Goal: Task Accomplishment & Management: Complete application form

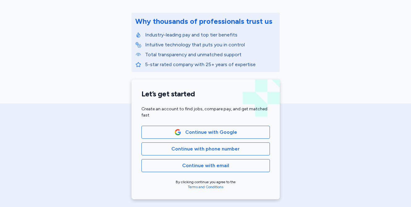
scroll to position [72, 0]
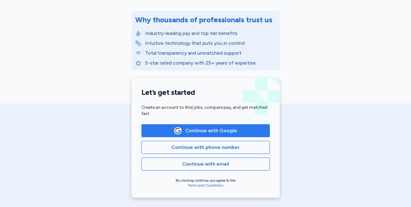
click at [239, 133] on span "Continue with Google" at bounding box center [206, 130] width 118 height 7
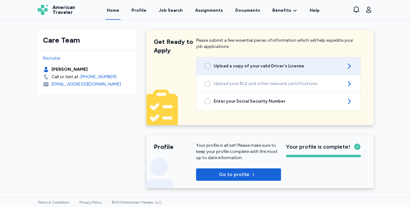
click at [313, 66] on span "Upload a copy of your valid Driver's License" at bounding box center [279, 66] width 130 height 6
click at [309, 65] on span "Upload a copy of your valid Driver's License" at bounding box center [279, 66] width 130 height 6
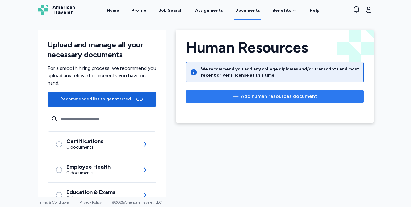
click at [250, 94] on span "Add human resources document" at bounding box center [279, 96] width 76 height 7
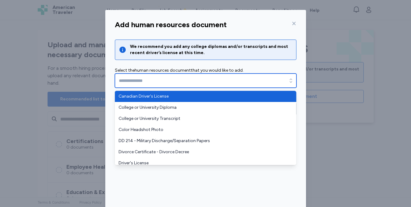
click at [265, 83] on input "text" at bounding box center [206, 81] width 182 height 14
type input "**********"
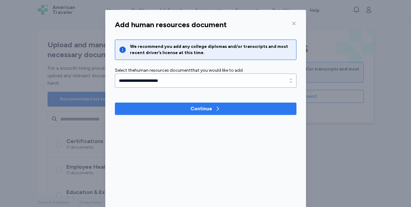
click at [225, 111] on span "Continue" at bounding box center [206, 108] width 172 height 7
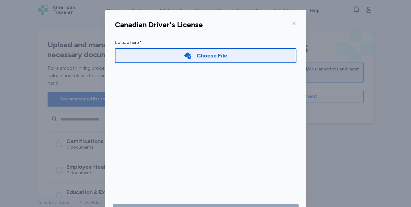
click at [218, 55] on div "Choose File" at bounding box center [212, 55] width 31 height 9
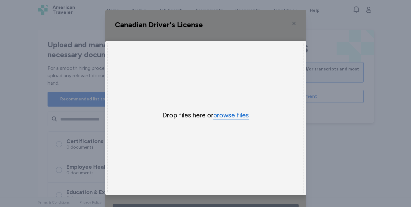
click at [233, 117] on button "browse files" at bounding box center [232, 115] width 36 height 9
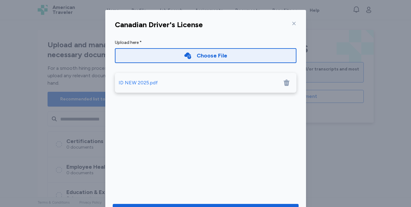
scroll to position [29, 0]
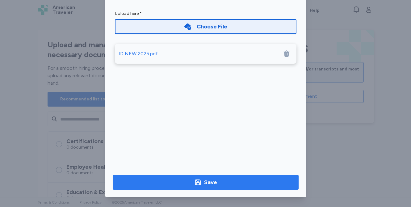
click at [232, 185] on span "Save" at bounding box center [206, 182] width 176 height 9
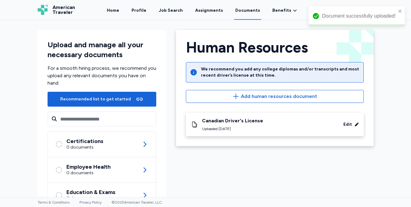
click at [293, 125] on div "Canadian Driver's License Uploaded Oct 13, 2025 Edit" at bounding box center [275, 125] width 168 height 14
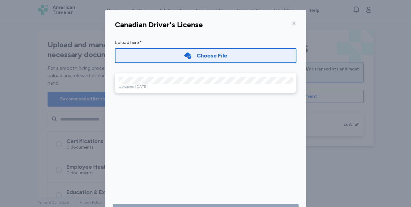
click at [294, 22] on icon at bounding box center [294, 23] width 5 height 5
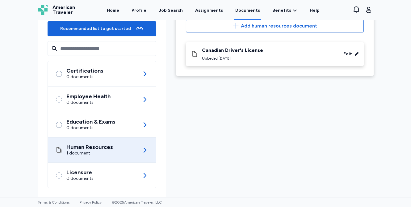
scroll to position [72, 0]
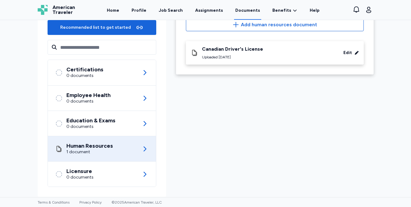
click at [120, 149] on div "Human Resources 1 document" at bounding box center [101, 148] width 93 height 25
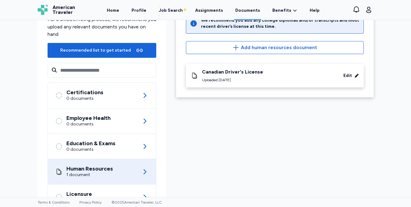
scroll to position [76, 0]
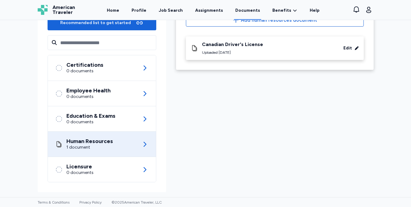
click at [146, 143] on icon at bounding box center [144, 144] width 7 height 7
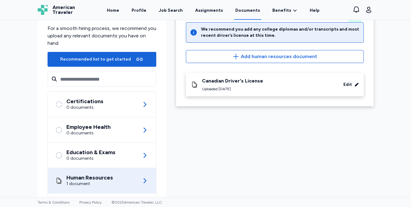
scroll to position [52, 0]
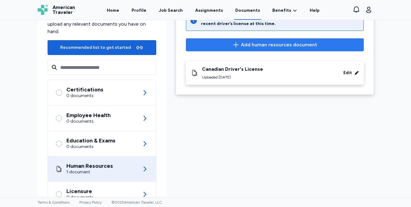
click at [285, 43] on span "Add human resources document" at bounding box center [279, 44] width 76 height 7
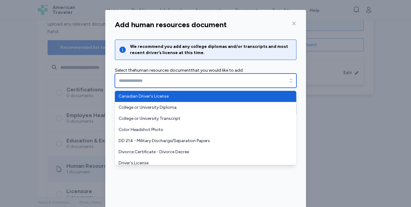
click at [264, 81] on input "text" at bounding box center [206, 81] width 182 height 14
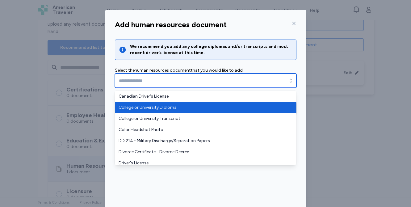
type input "**********"
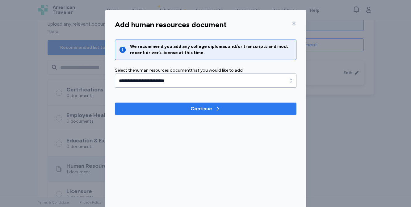
click at [229, 110] on span "Continue" at bounding box center [206, 108] width 172 height 7
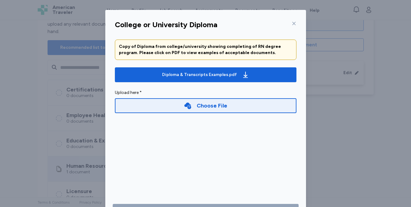
click at [210, 107] on div "Choose File" at bounding box center [212, 105] width 31 height 9
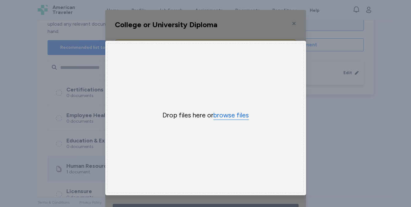
click at [231, 115] on button "browse files" at bounding box center [232, 115] width 36 height 9
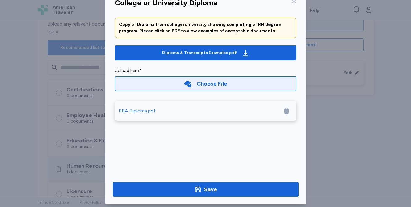
scroll to position [29, 0]
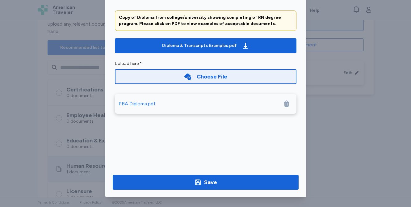
click at [143, 103] on div "PBA Diploma.pdf" at bounding box center [137, 103] width 37 height 7
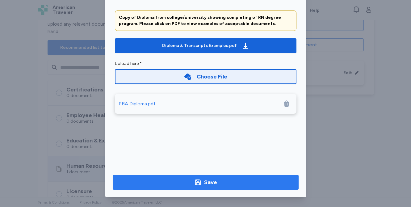
click at [215, 183] on div "Save" at bounding box center [210, 182] width 13 height 9
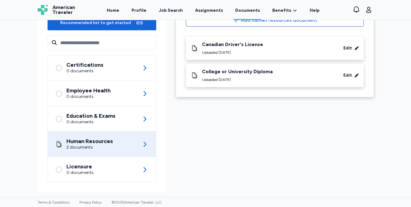
scroll to position [0, 0]
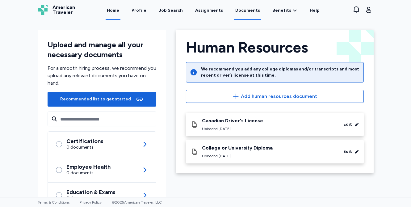
click at [121, 12] on link "Home" at bounding box center [113, 10] width 15 height 19
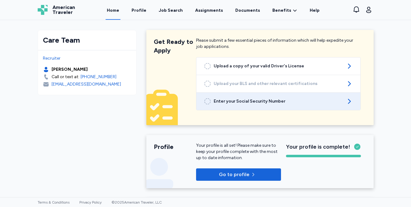
click at [348, 101] on icon at bounding box center [349, 101] width 7 height 7
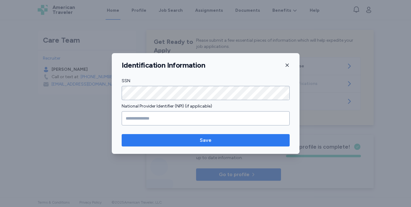
click at [212, 141] on span "Save" at bounding box center [206, 140] width 158 height 7
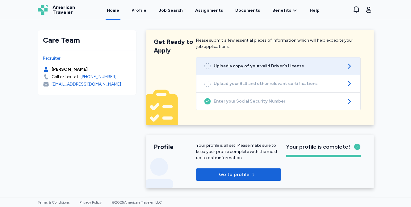
click at [211, 68] on icon at bounding box center [207, 65] width 7 height 7
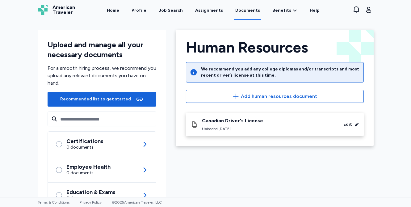
click at [347, 126] on div "Edit" at bounding box center [348, 124] width 9 height 6
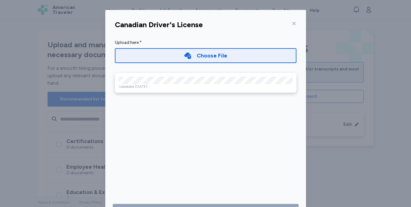
click at [295, 22] on icon at bounding box center [293, 23] width 3 height 3
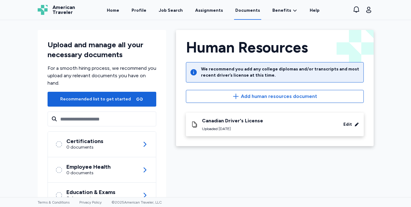
click at [233, 124] on div "Canadian Driver's License Uploaded Oct 13, 2025" at bounding box center [232, 125] width 61 height 14
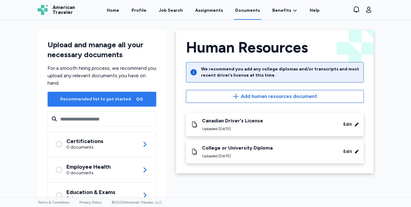
click at [136, 100] on icon "button" at bounding box center [139, 99] width 7 height 7
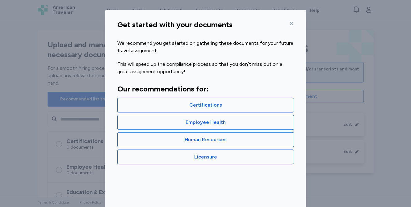
click at [292, 23] on icon at bounding box center [291, 23] width 5 height 5
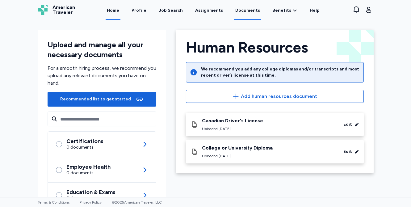
click at [116, 10] on link "Home" at bounding box center [113, 10] width 15 height 19
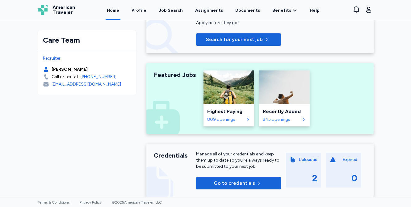
scroll to position [198, 0]
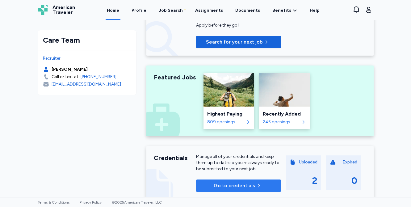
click at [262, 188] on span "Go to credentials" at bounding box center [238, 185] width 75 height 7
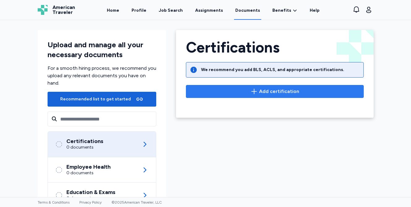
click at [262, 91] on span "Add certification" at bounding box center [279, 91] width 40 height 7
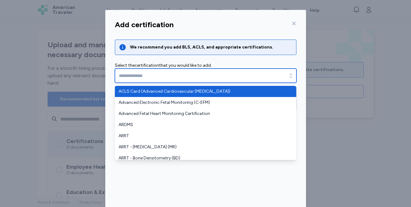
click at [257, 78] on input "text" at bounding box center [206, 76] width 182 height 14
type input "**********"
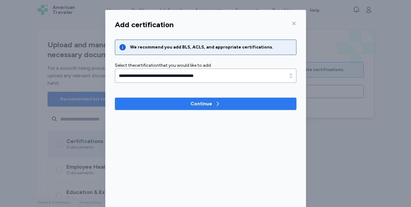
click at [217, 108] on button "Continue" at bounding box center [206, 104] width 182 height 12
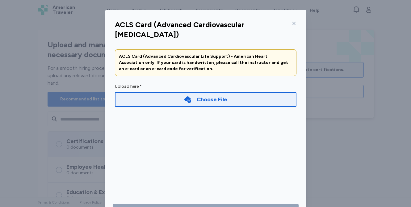
click at [202, 98] on div "Choose File" at bounding box center [212, 99] width 31 height 9
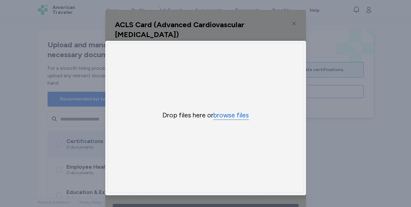
click at [228, 116] on button "browse files" at bounding box center [232, 115] width 36 height 9
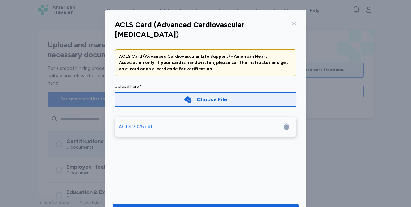
scroll to position [29, 0]
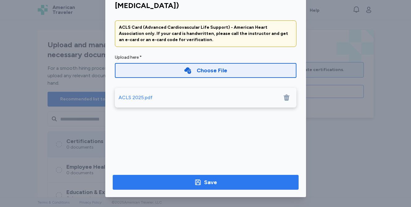
click at [223, 182] on span "Save" at bounding box center [206, 182] width 176 height 9
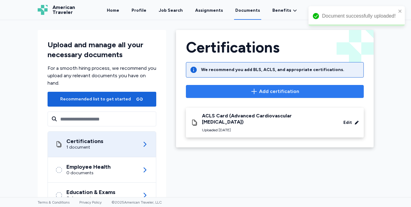
click at [282, 91] on span "Add certification" at bounding box center [279, 91] width 40 height 7
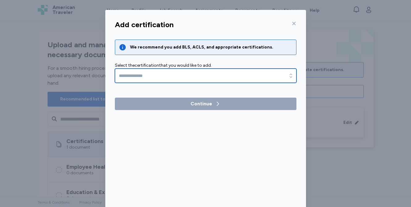
click at [240, 80] on input "text" at bounding box center [206, 76] width 182 height 14
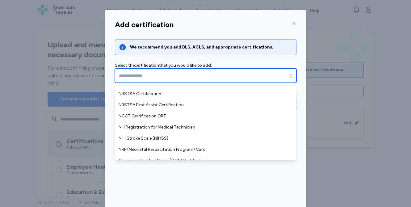
scroll to position [424, 0]
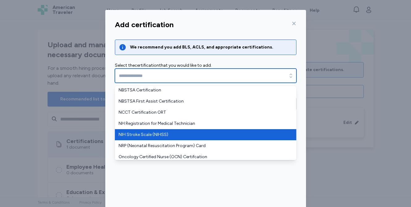
type input "**********"
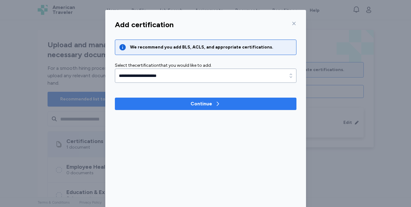
click at [213, 104] on div "Continue" at bounding box center [206, 103] width 30 height 7
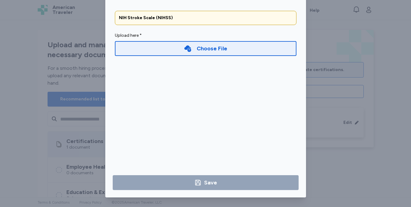
scroll to position [29, 0]
click at [231, 49] on div "Choose File" at bounding box center [206, 48] width 182 height 15
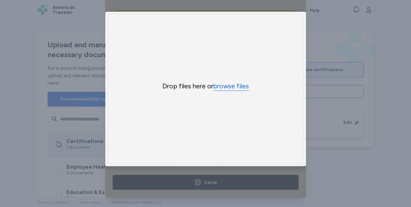
click at [229, 89] on button "browse files" at bounding box center [232, 86] width 36 height 9
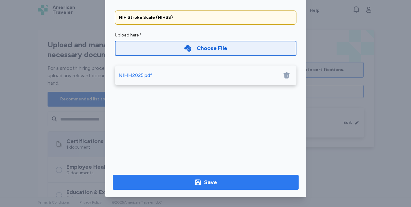
click at [224, 182] on span "Save" at bounding box center [206, 182] width 176 height 9
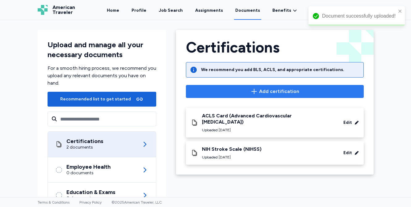
click at [286, 93] on span "Add certification" at bounding box center [279, 91] width 40 height 7
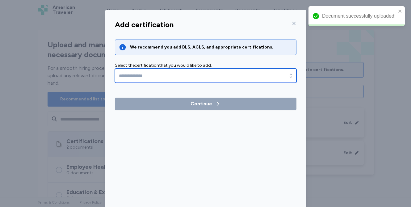
click at [232, 74] on input "text" at bounding box center [206, 76] width 182 height 14
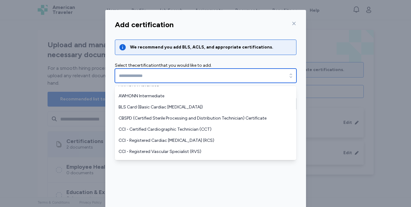
scroll to position [182, 0]
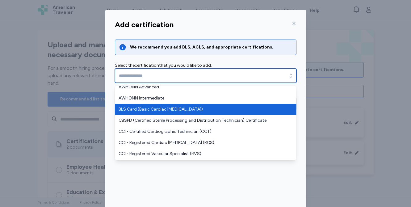
type input "**********"
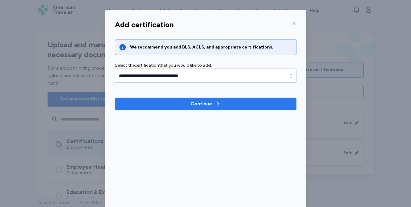
click at [207, 105] on div "Continue" at bounding box center [202, 103] width 22 height 7
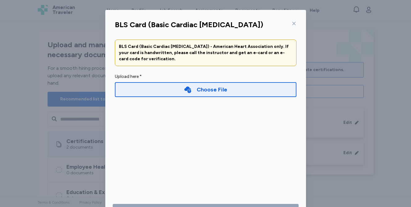
click at [205, 95] on div "Choose File" at bounding box center [206, 89] width 182 height 15
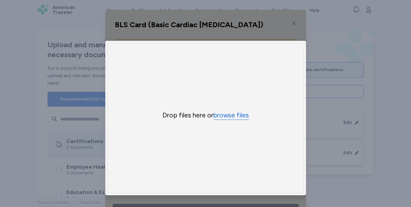
click at [226, 115] on button "browse files" at bounding box center [232, 115] width 36 height 9
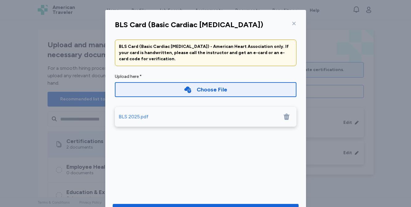
scroll to position [29, 0]
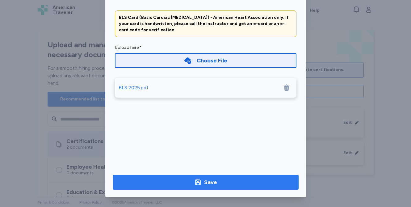
click at [229, 183] on span "Save" at bounding box center [206, 182] width 176 height 9
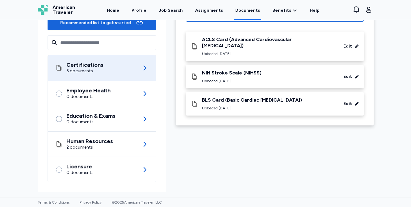
scroll to position [0, 0]
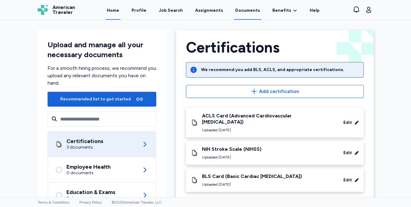
click at [117, 9] on link "Home" at bounding box center [113, 10] width 15 height 19
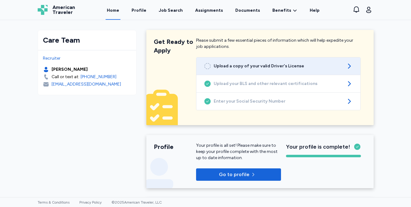
click at [240, 68] on span "Upload a copy of your valid Driver's License" at bounding box center [279, 66] width 130 height 6
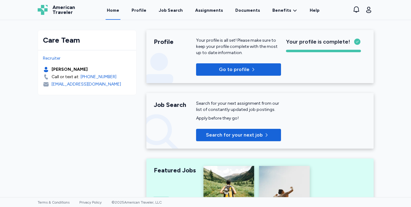
click at [119, 11] on link "Home" at bounding box center [113, 10] width 15 height 19
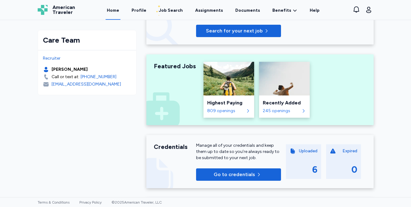
scroll to position [106, 0]
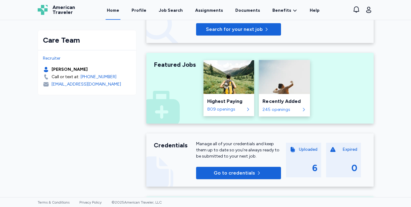
click at [281, 108] on div "245 openings" at bounding box center [281, 109] width 37 height 6
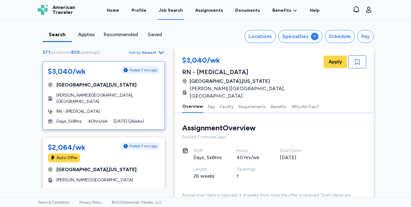
click at [100, 100] on div "$3,040/wk Posted 7 min ago Sacramento , California Sutter Medical Center, Sacra…" at bounding box center [104, 95] width 122 height 69
click at [336, 61] on span "Apply" at bounding box center [336, 61] width 14 height 7
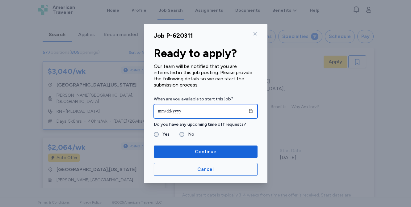
click at [249, 114] on input "date" at bounding box center [206, 111] width 104 height 14
type input "**********"
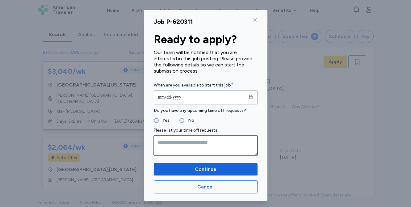
click at [218, 143] on textarea at bounding box center [206, 145] width 104 height 20
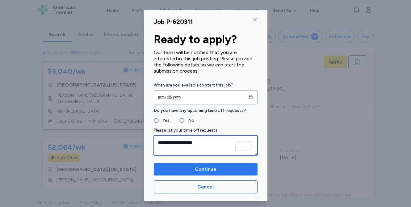
type textarea "**********"
click at [224, 173] on button "Continue" at bounding box center [206, 169] width 104 height 12
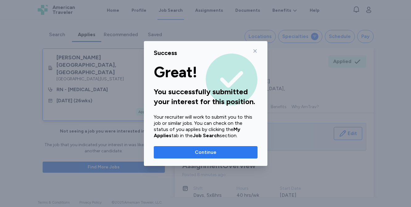
click at [216, 154] on span "Continue" at bounding box center [206, 152] width 22 height 7
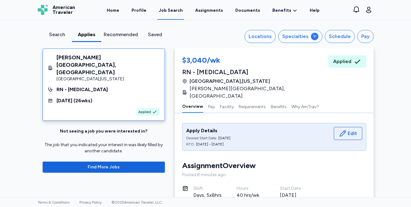
click at [57, 34] on div "Search" at bounding box center [57, 34] width 24 height 7
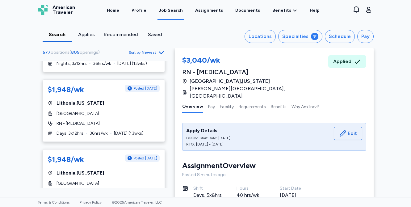
scroll to position [1895, 0]
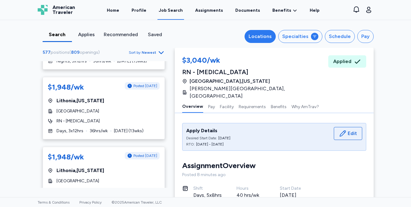
click at [268, 37] on div "Locations" at bounding box center [260, 36] width 23 height 7
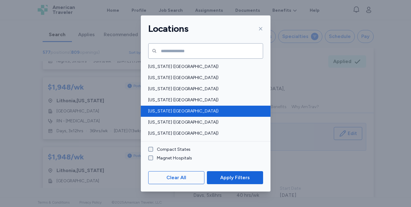
click at [162, 114] on span "California (CA)" at bounding box center [203, 111] width 111 height 6
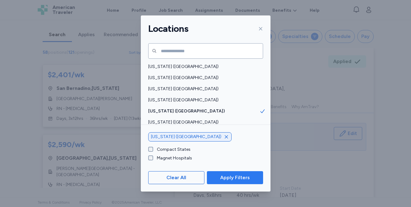
click at [235, 177] on span "Apply Filters" at bounding box center [235, 177] width 30 height 7
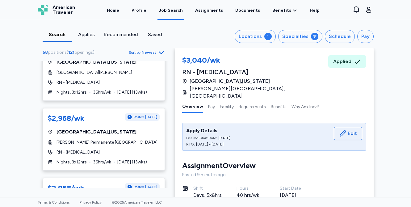
scroll to position [112, 0]
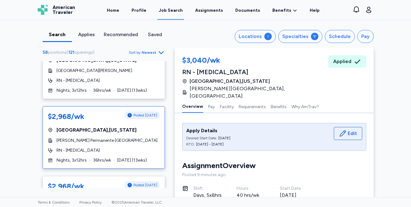
click at [121, 138] on span "Kaiser Permanente Oakland Medical Center" at bounding box center [107, 141] width 101 height 6
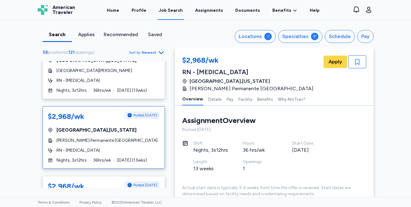
scroll to position [1, 0]
click at [337, 63] on span "Apply" at bounding box center [336, 61] width 14 height 7
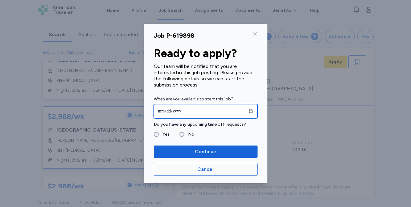
click at [164, 111] on input "date" at bounding box center [206, 111] width 104 height 14
click at [162, 111] on input "date" at bounding box center [206, 111] width 104 height 14
click at [194, 113] on input "**********" at bounding box center [206, 111] width 104 height 14
click at [181, 111] on input "**********" at bounding box center [206, 111] width 104 height 14
type input "**********"
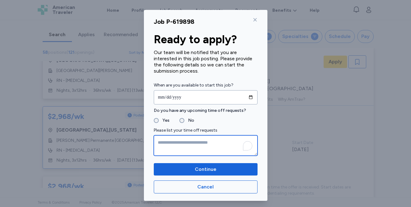
click at [169, 143] on textarea "To enrich screen reader interactions, please activate Accessibility in Grammarl…" at bounding box center [206, 145] width 104 height 20
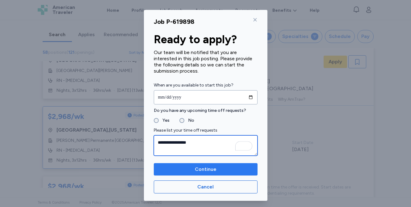
type textarea "**********"
click at [192, 169] on span "Continue" at bounding box center [206, 169] width 94 height 7
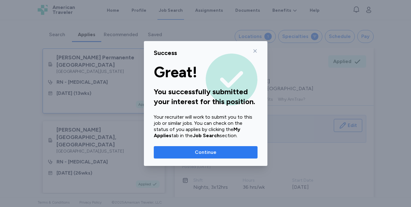
click at [219, 153] on span "Continue" at bounding box center [206, 152] width 94 height 7
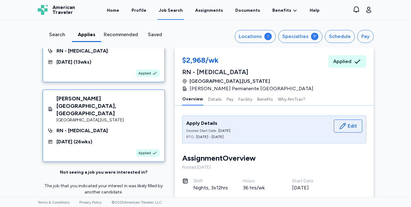
scroll to position [41, 0]
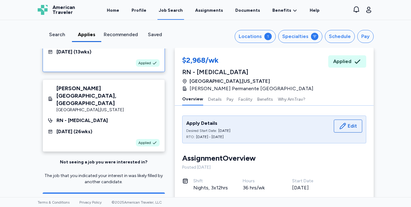
click at [101, 195] on span "Find More Jobs" at bounding box center [104, 198] width 32 height 6
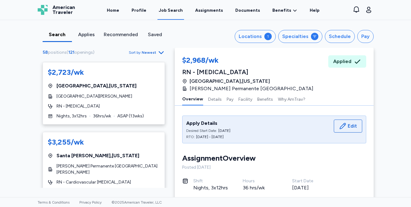
scroll to position [1552, 0]
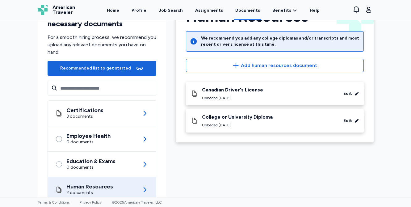
scroll to position [32, 0]
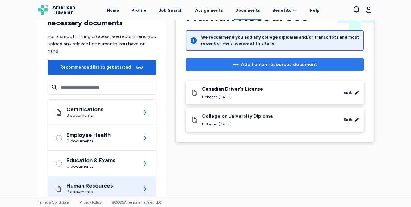
click at [287, 64] on span "Add human resources document" at bounding box center [279, 64] width 76 height 7
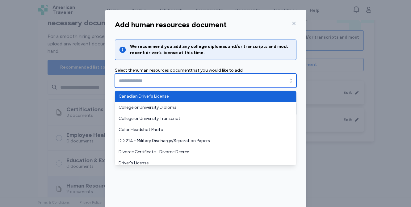
click at [230, 81] on input "text" at bounding box center [206, 81] width 182 height 14
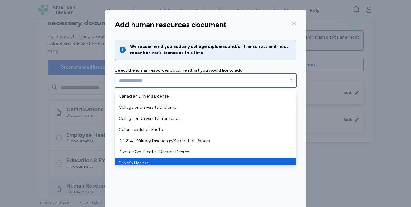
type input "**********"
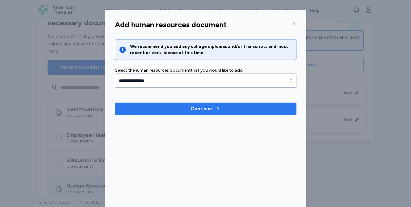
click at [211, 112] on div "Continue" at bounding box center [202, 108] width 22 height 7
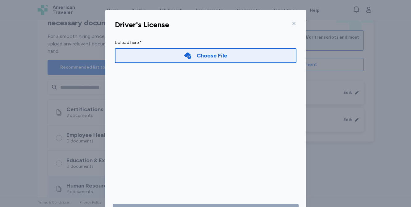
click at [221, 58] on div "Choose File" at bounding box center [212, 55] width 31 height 9
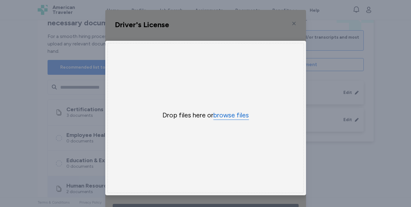
click at [232, 116] on button "browse files" at bounding box center [232, 115] width 36 height 9
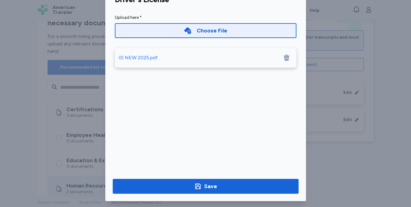
scroll to position [29, 0]
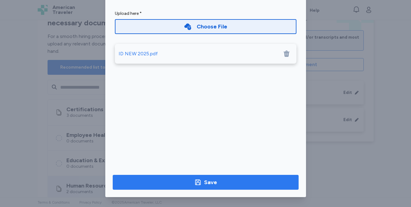
click at [222, 183] on span "Save" at bounding box center [206, 182] width 176 height 9
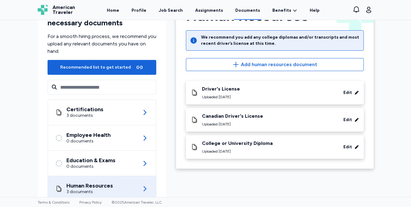
scroll to position [43, 0]
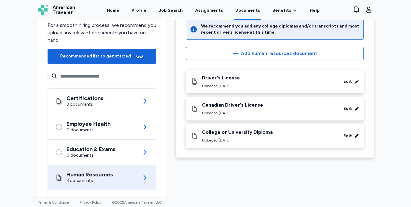
click at [351, 111] on div "Edit" at bounding box center [348, 109] width 9 height 6
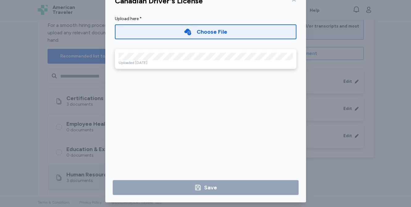
scroll to position [29, 0]
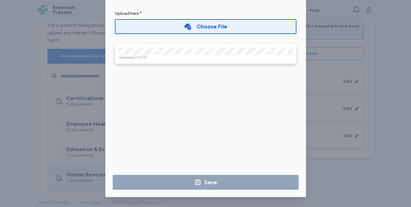
click at [256, 58] on div "Uploaded [DATE]" at bounding box center [206, 57] width 174 height 5
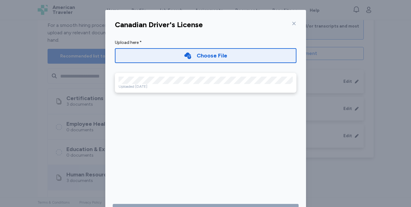
click at [296, 23] on div "Canadian Driver's License" at bounding box center [206, 24] width 192 height 15
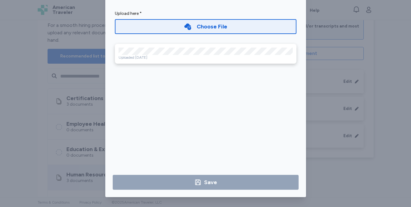
click at [380, 141] on div "Canadian Driver's License Upload here * Choose File Uploaded [DATE] Save" at bounding box center [205, 89] width 411 height 236
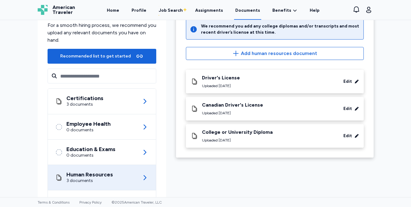
click at [346, 109] on div "Edit" at bounding box center [348, 109] width 9 height 6
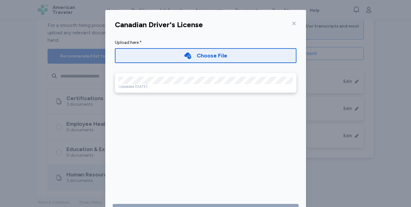
click at [279, 87] on div "Uploaded [DATE]" at bounding box center [206, 86] width 174 height 5
